Goal: Task Accomplishment & Management: Use online tool/utility

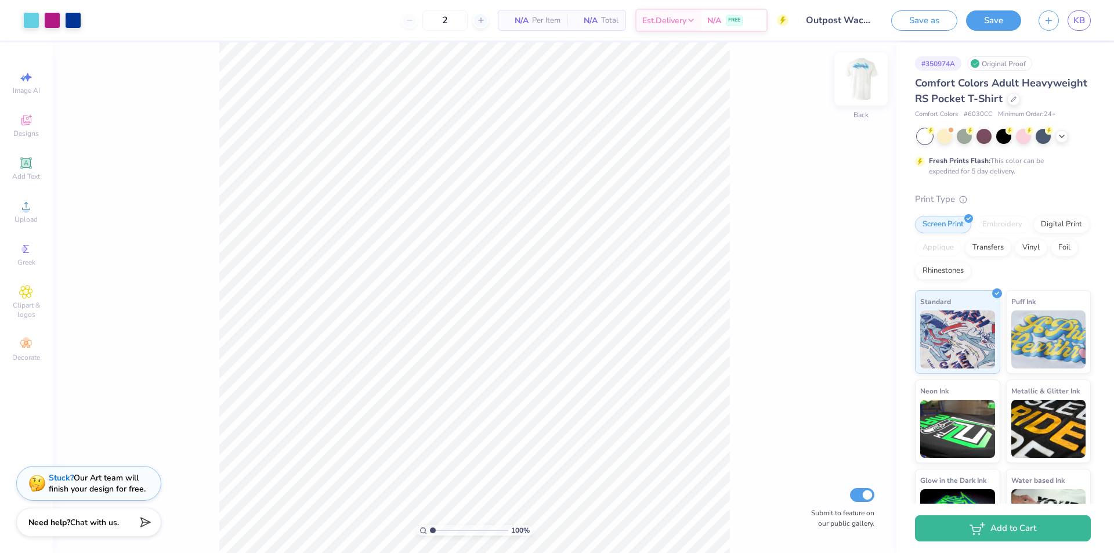
click at [866, 81] on img at bounding box center [861, 79] width 46 height 46
click at [874, 76] on img at bounding box center [861, 79] width 46 height 46
click at [941, 143] on div at bounding box center [944, 135] width 15 height 15
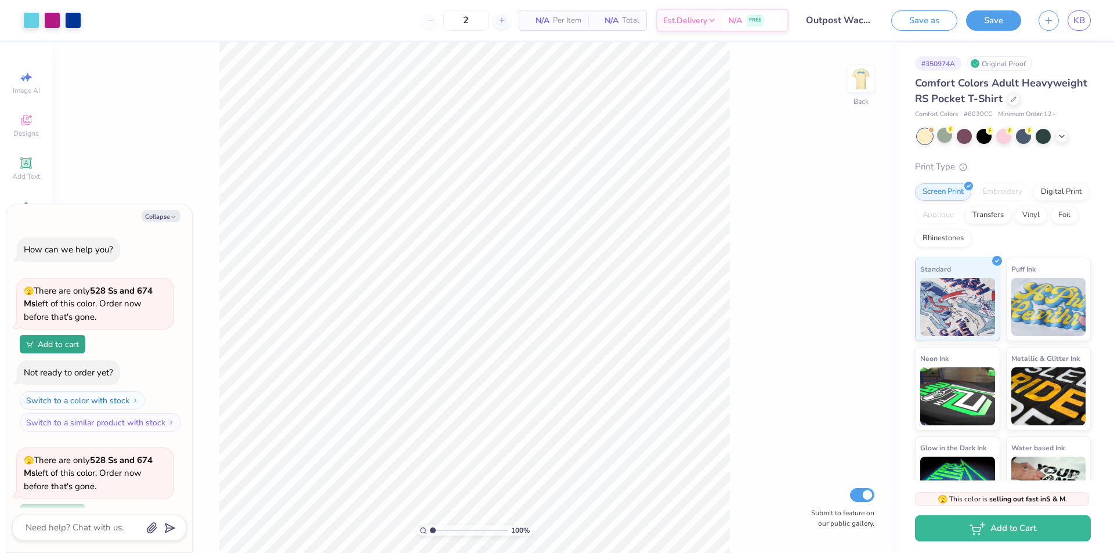
scroll to position [102, 0]
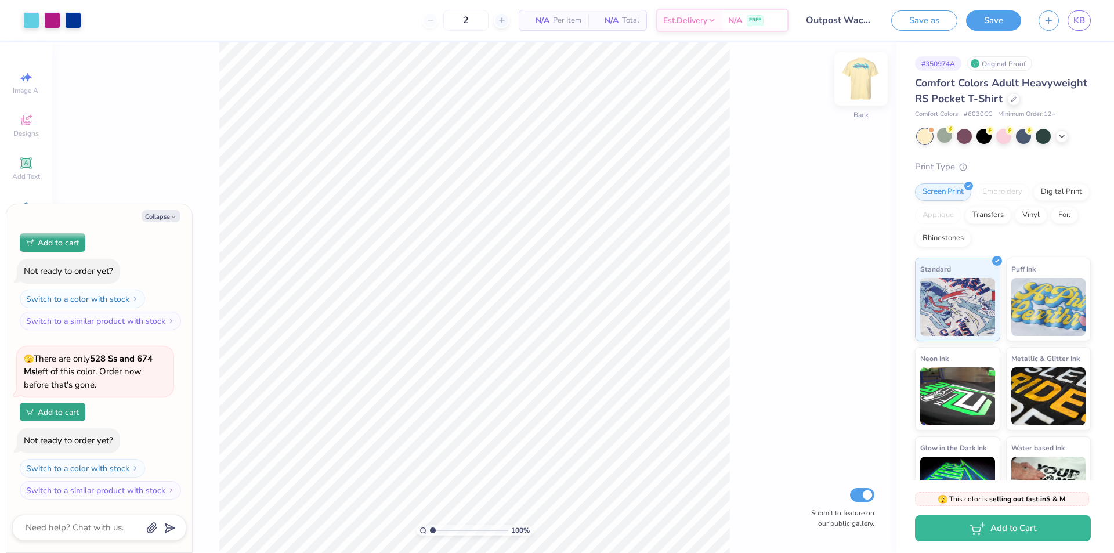
click at [863, 81] on img at bounding box center [861, 79] width 46 height 46
click at [1063, 140] on icon at bounding box center [1061, 135] width 9 height 9
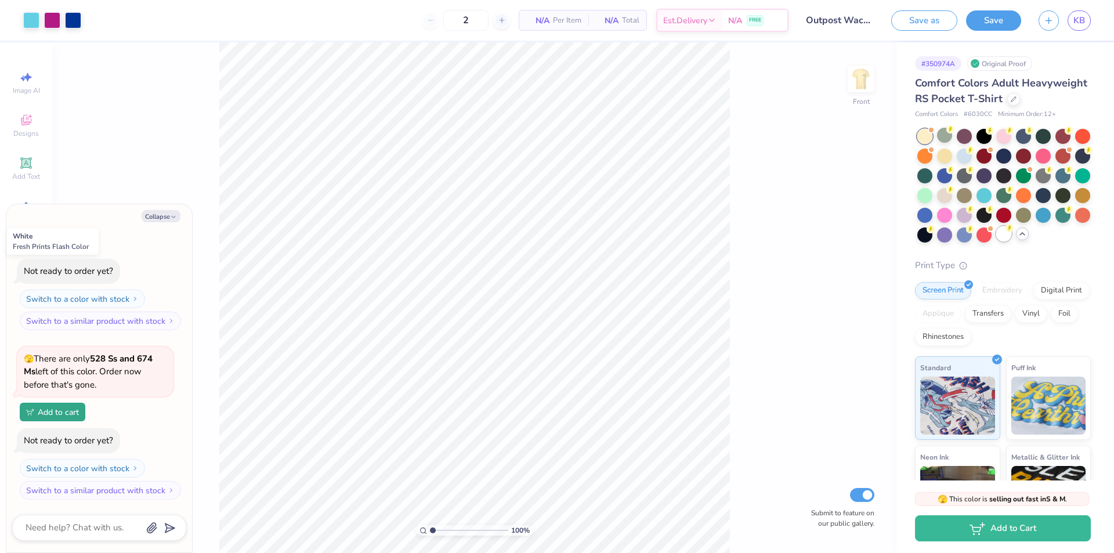
click at [951, 133] on circle at bounding box center [950, 129] width 8 height 8
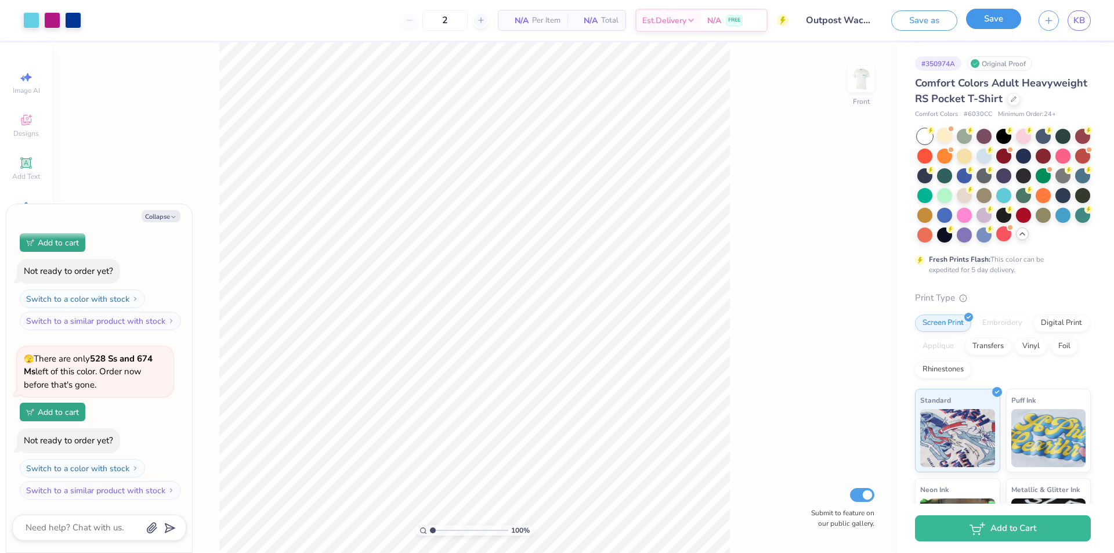
click at [995, 20] on button "Save" at bounding box center [993, 19] width 55 height 20
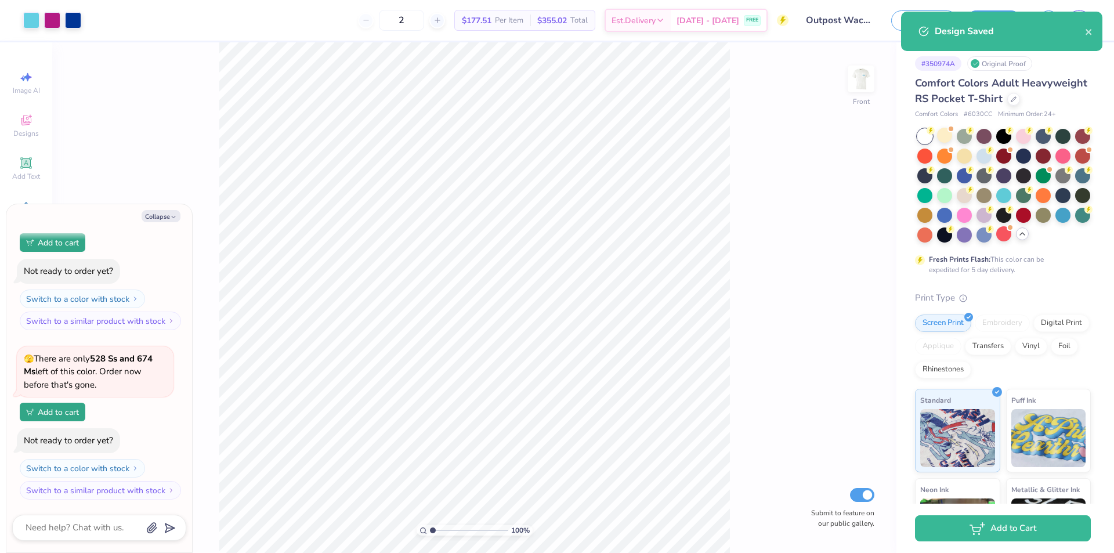
click at [1084, 30] on div "Design Saved" at bounding box center [1010, 31] width 150 height 14
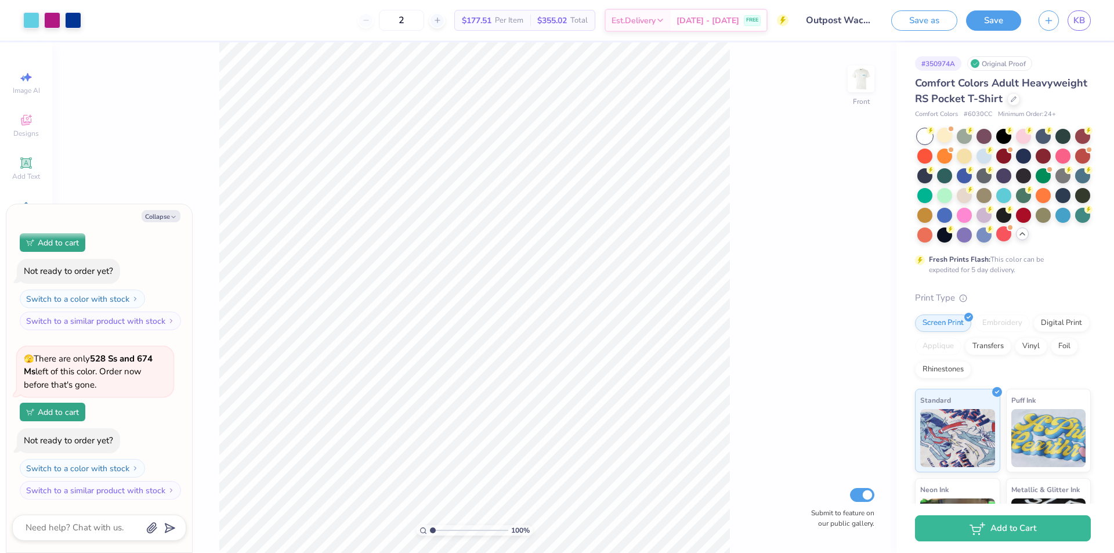
type textarea "x"
click at [1082, 24] on span "KB" at bounding box center [1079, 20] width 12 height 13
